Goal: Find specific page/section: Find specific page/section

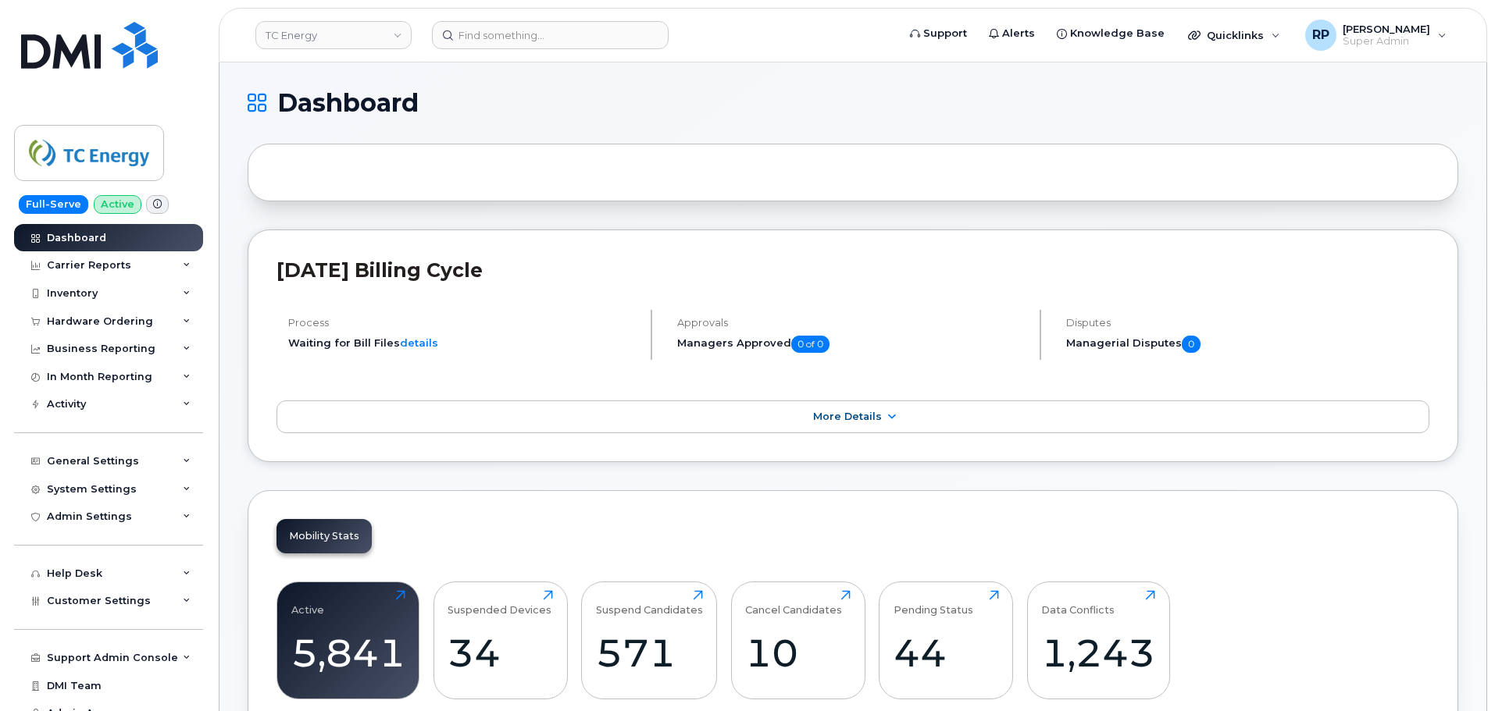
scroll to position [2380, 0]
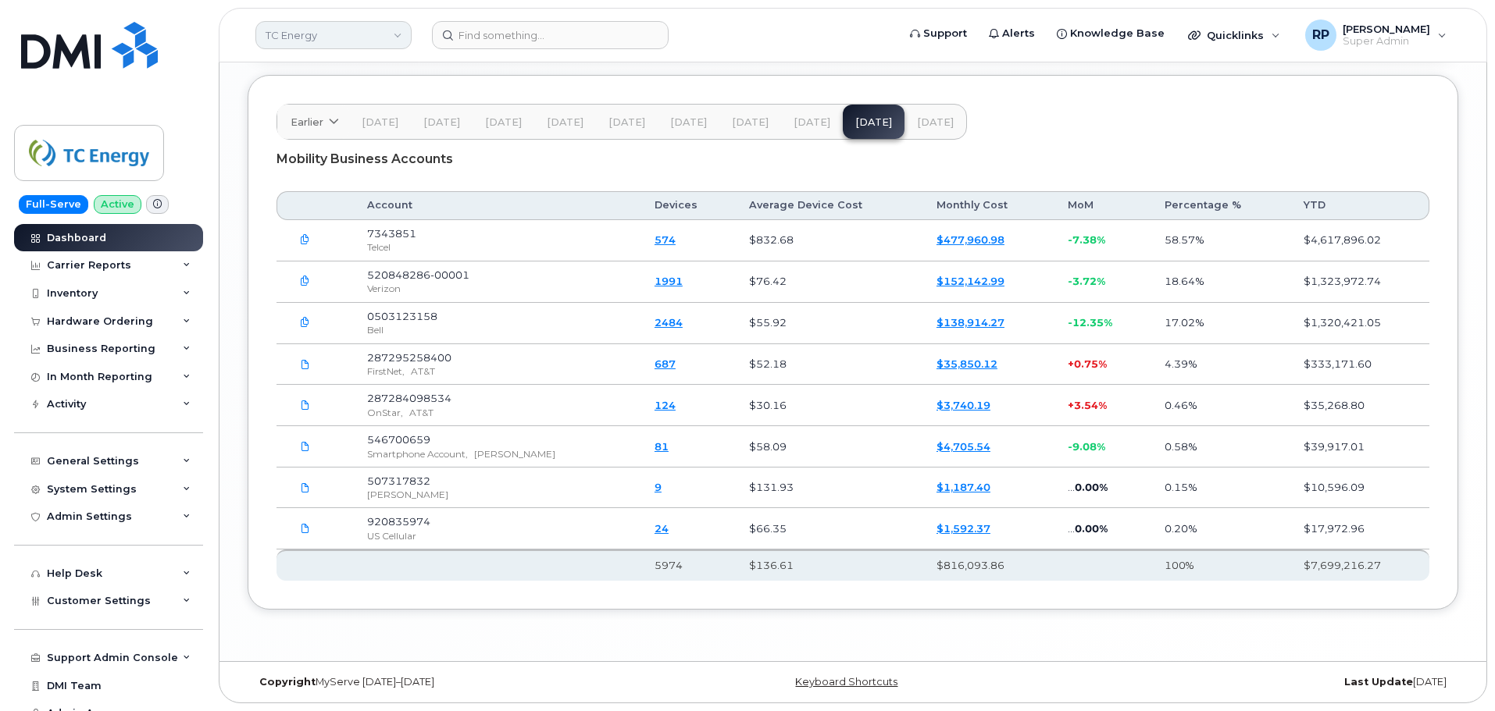
click at [354, 23] on link "TC Energy" at bounding box center [333, 35] width 156 height 28
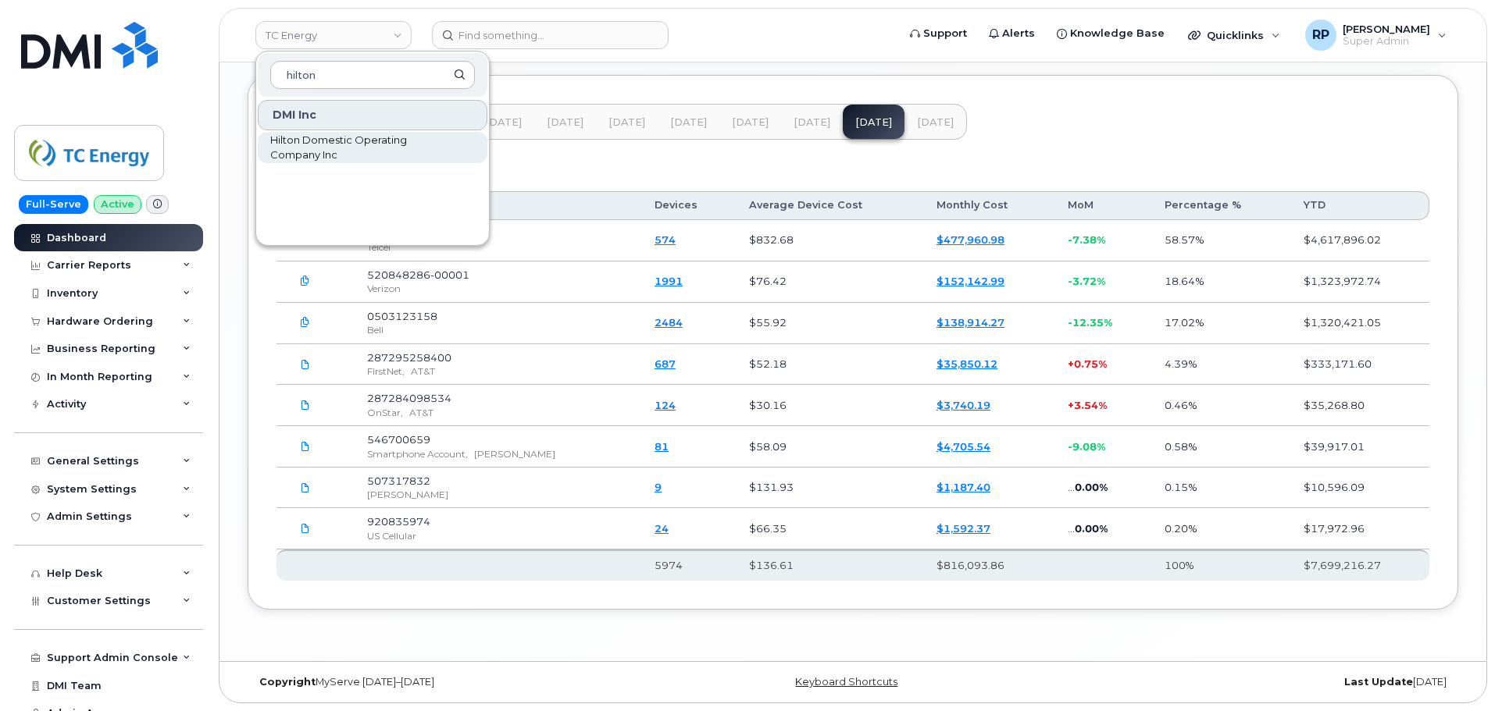
type input "hilton"
click at [316, 147] on span "Hilton Domestic Operating Company Inc" at bounding box center [360, 148] width 180 height 30
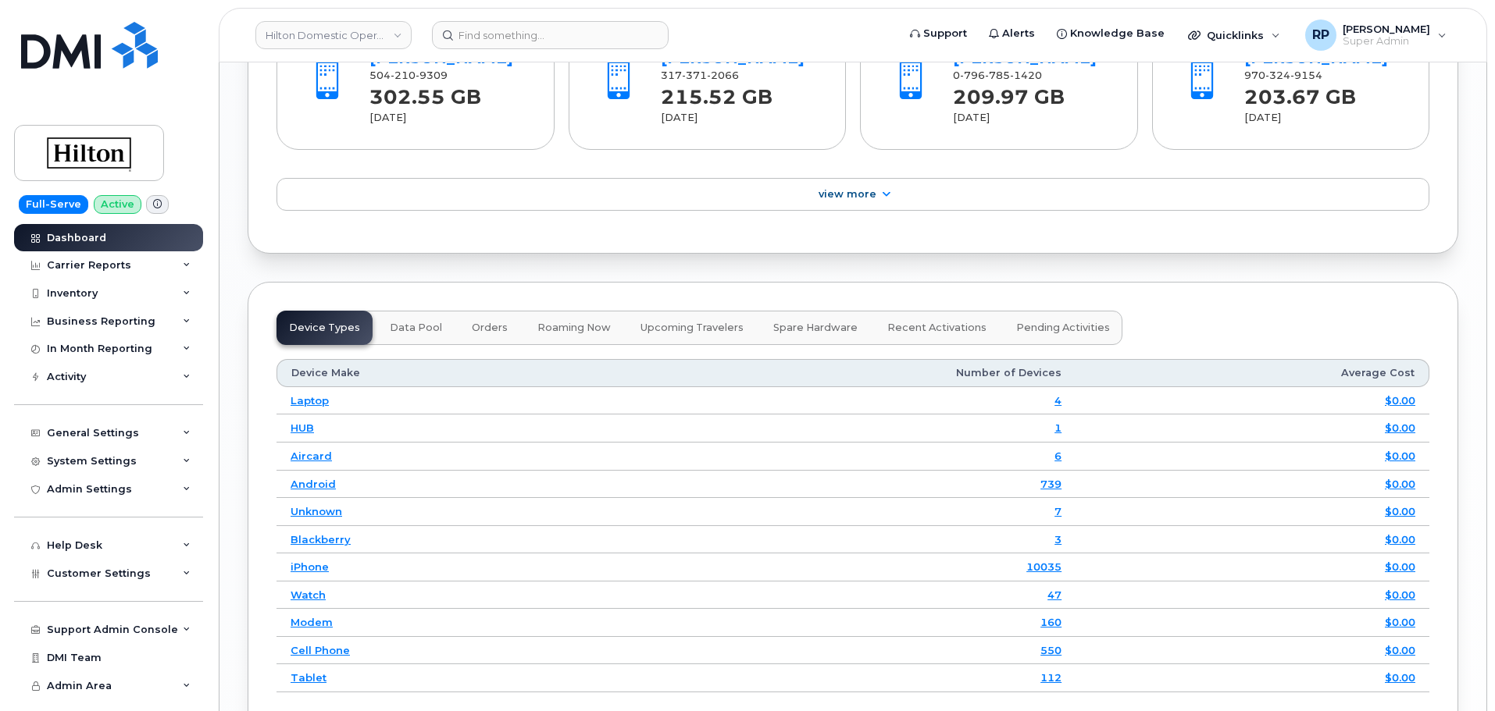
scroll to position [2339, 0]
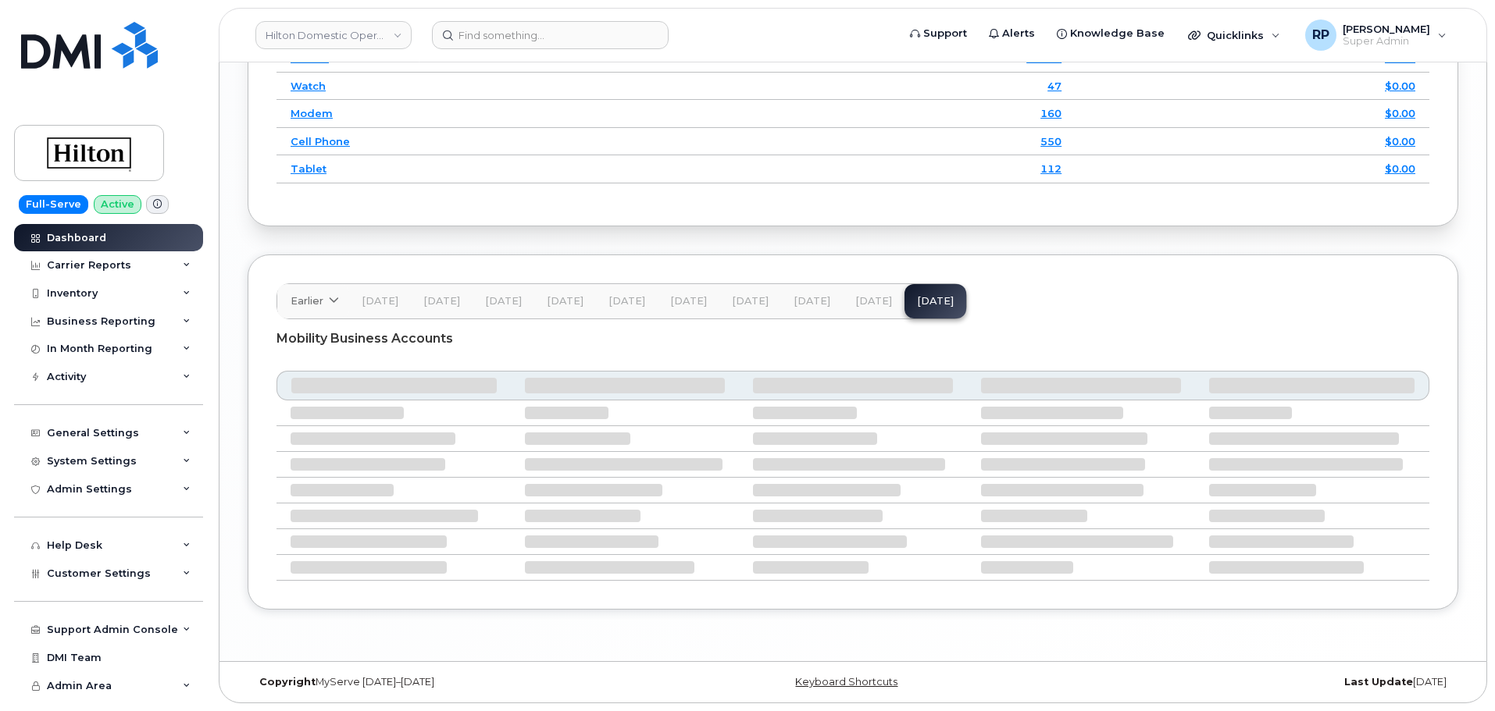
click at [875, 295] on span "[DATE]" at bounding box center [873, 301] width 37 height 12
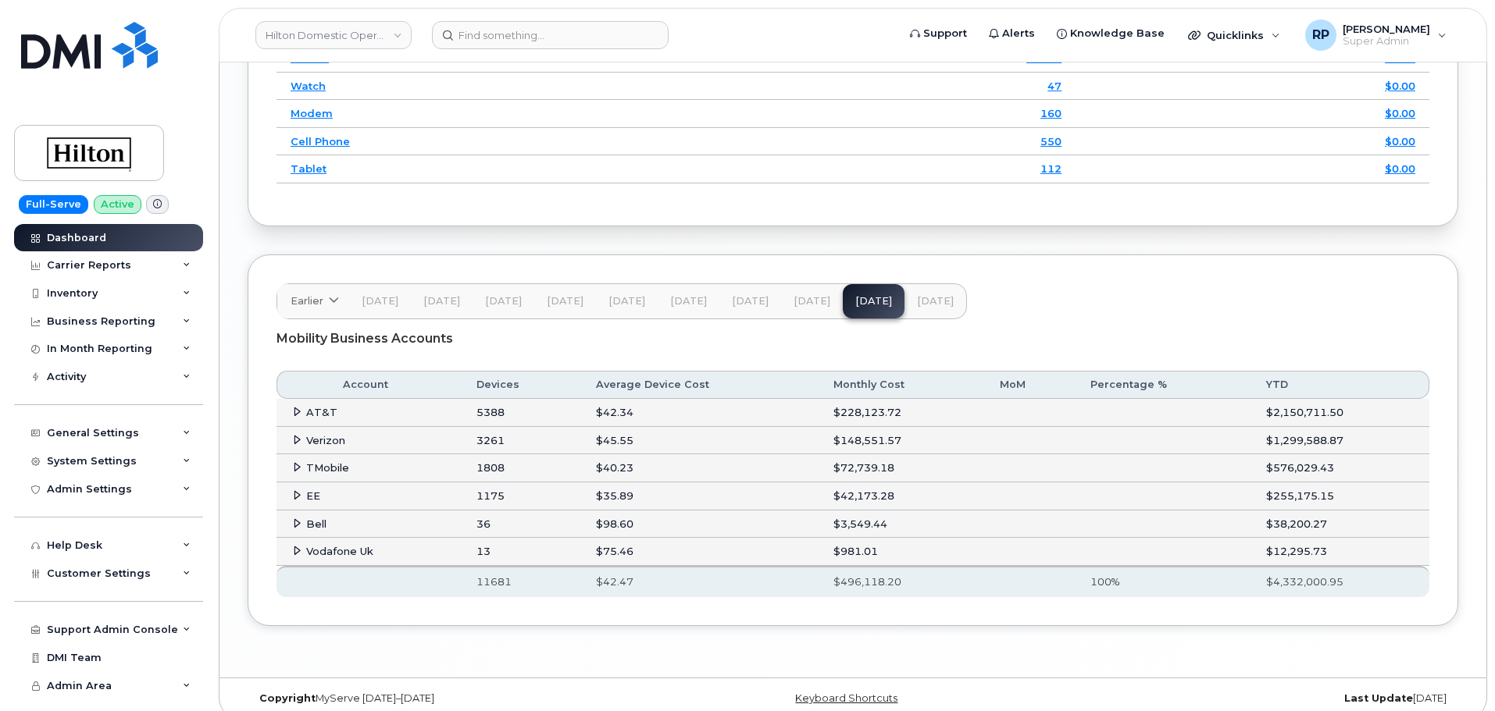
click at [294, 410] on icon at bounding box center [297, 412] width 10 height 10
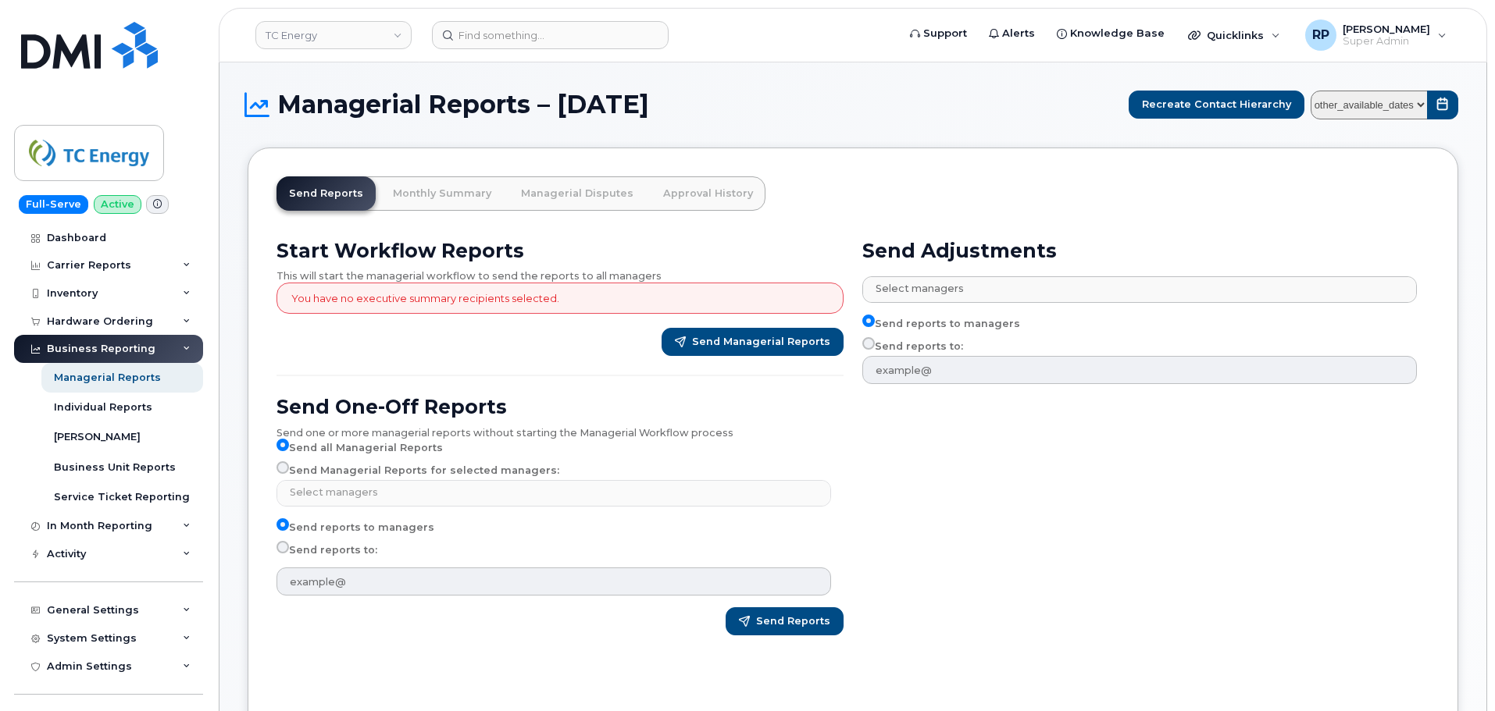
select select
